Goal: Task Accomplishment & Management: Complete application form

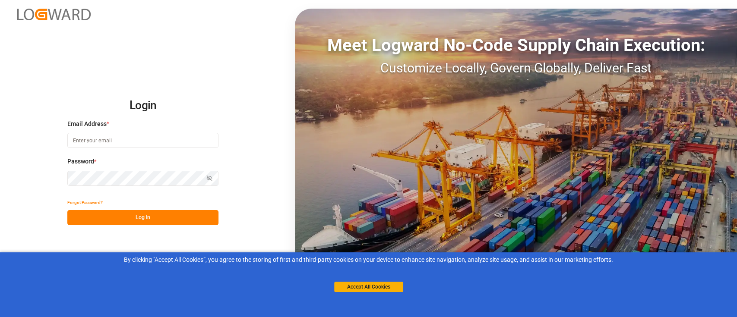
click at [157, 142] on input at bounding box center [142, 140] width 151 height 15
type input "[PERSON_NAME][EMAIL_ADDRESS][PERSON_NAME][DOMAIN_NAME]"
click at [200, 210] on button "Log In" at bounding box center [142, 217] width 151 height 15
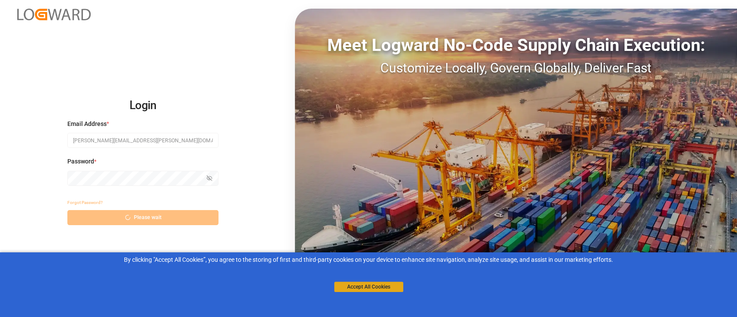
click at [396, 286] on button "Accept All Cookies" at bounding box center [368, 287] width 69 height 10
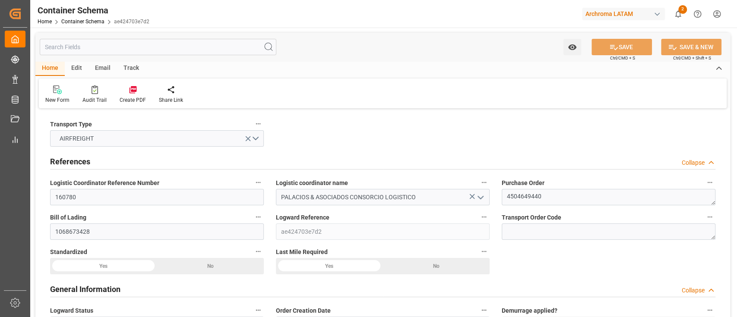
type input "0"
type input "1"
type input "2"
type input "1600"
type input "1777.4"
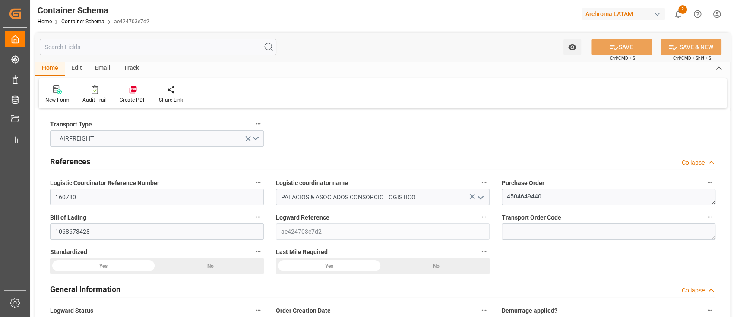
type input "DEFFO"
type input "PELIM"
type input "[DATE] 09:30"
type input "[DATE]"
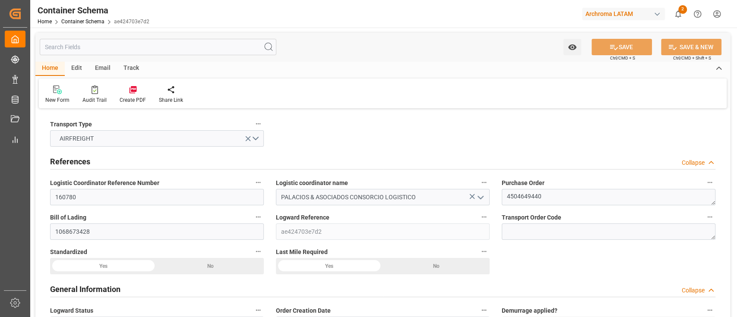
type input "[DATE]"
type input "[DATE] 00:00"
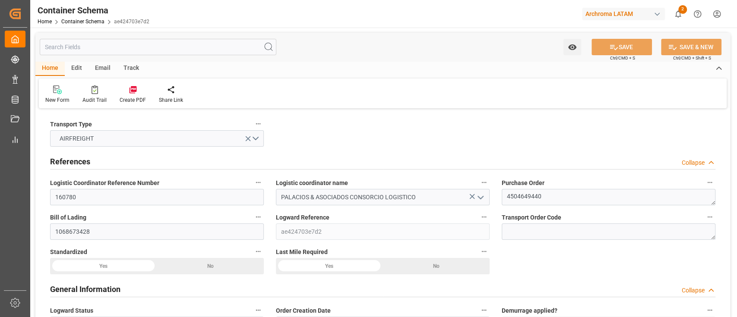
type input "[DATE] 00:00"
